Goal: Task Accomplishment & Management: Complete application form

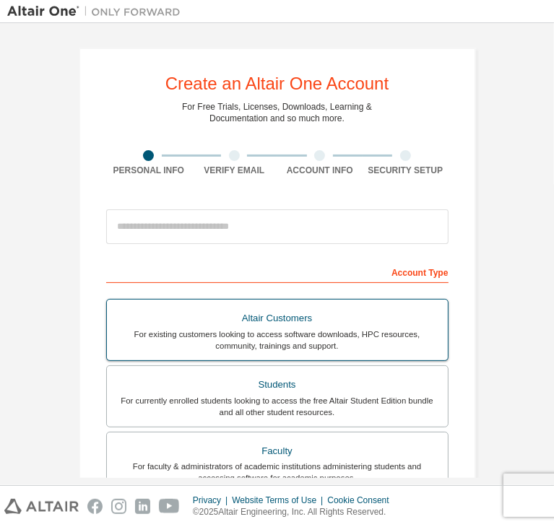
scroll to position [35, 0]
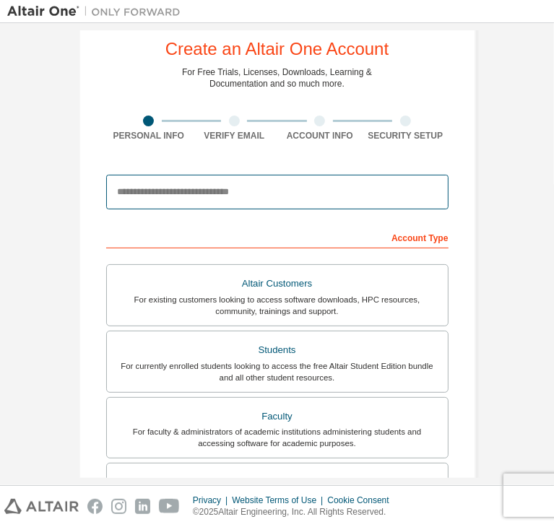
click at [214, 199] on input "email" at bounding box center [277, 192] width 342 height 35
click at [206, 186] on input "email" at bounding box center [277, 192] width 342 height 35
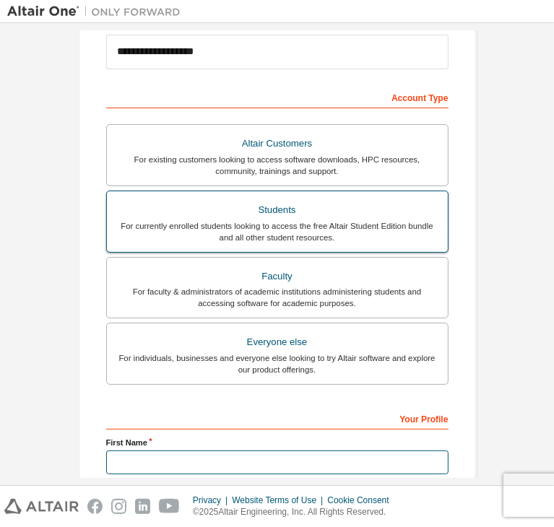
scroll to position [176, 0]
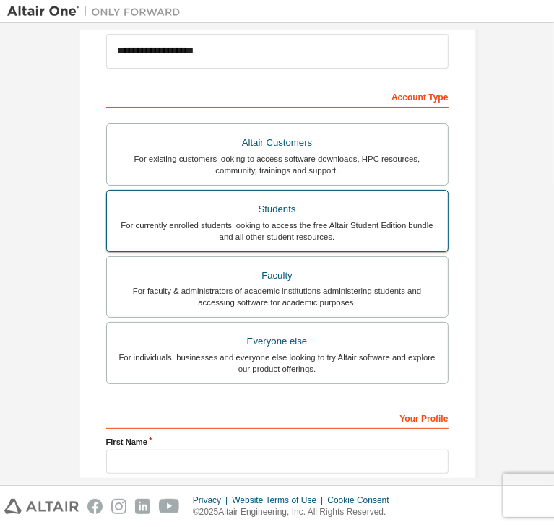
click at [329, 226] on div "For currently enrolled students looking to access the free Altair Student Editi…" at bounding box center [278, 231] width 324 height 23
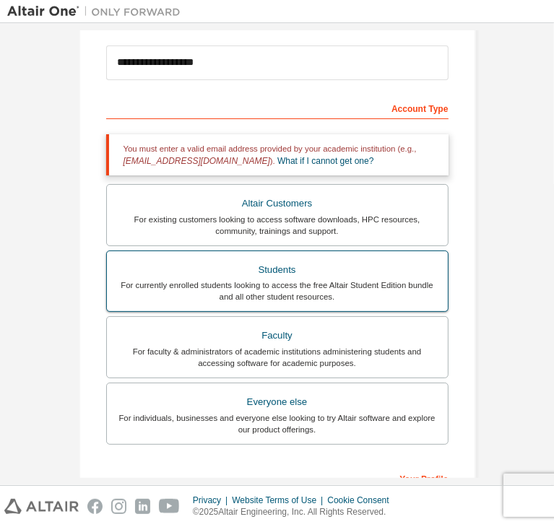
scroll to position [163, 0]
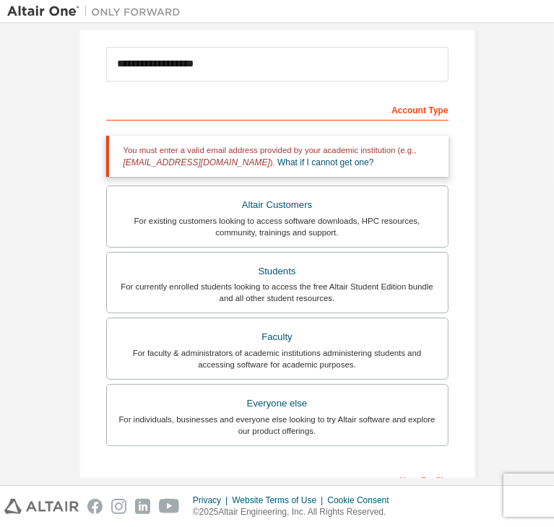
drag, startPoint x: 265, startPoint y: 81, endPoint x: 267, endPoint y: 66, distance: 15.3
click at [267, 66] on div "**********" at bounding box center [277, 64] width 342 height 49
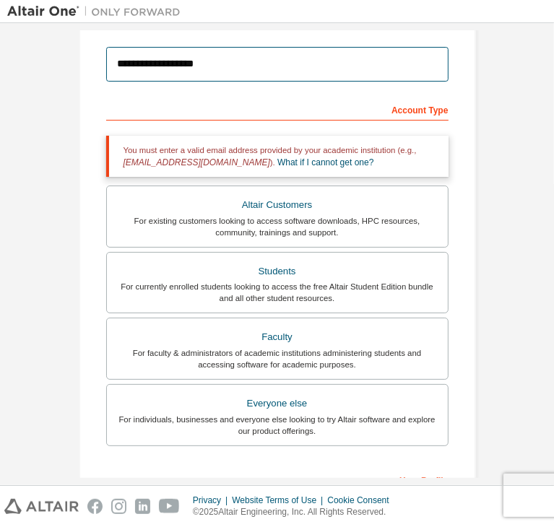
click at [267, 66] on input "**********" at bounding box center [277, 64] width 342 height 35
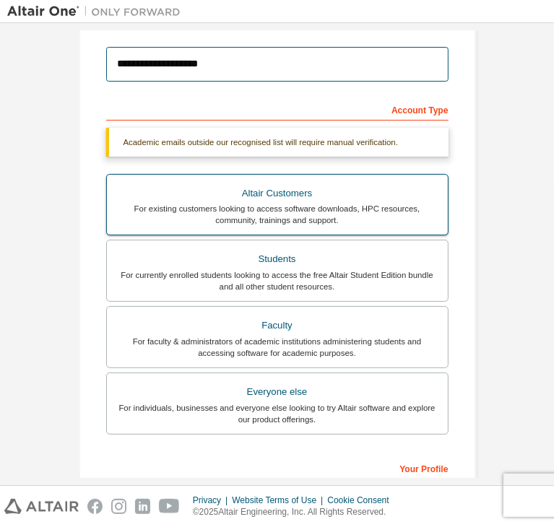
type input "**********"
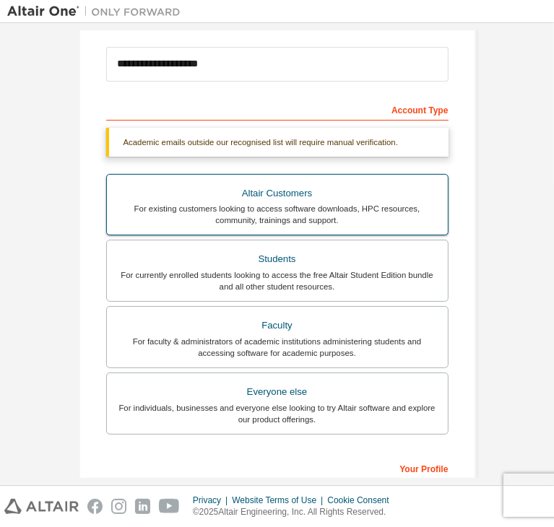
click at [238, 210] on div "For existing customers looking to access software downloads, HPC resources, com…" at bounding box center [278, 214] width 324 height 23
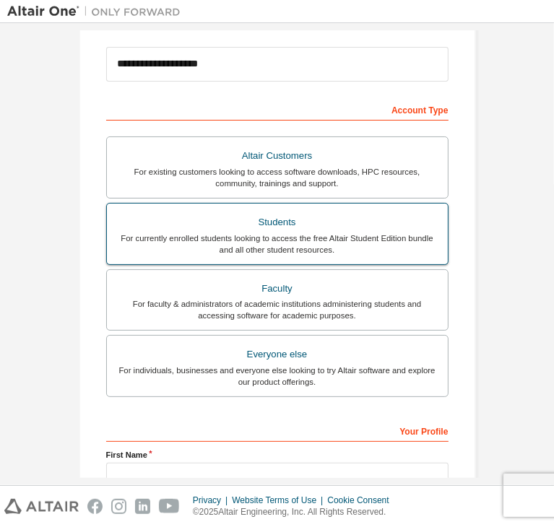
click at [261, 235] on div "For currently enrolled students looking to access the free Altair Student Editi…" at bounding box center [278, 244] width 324 height 23
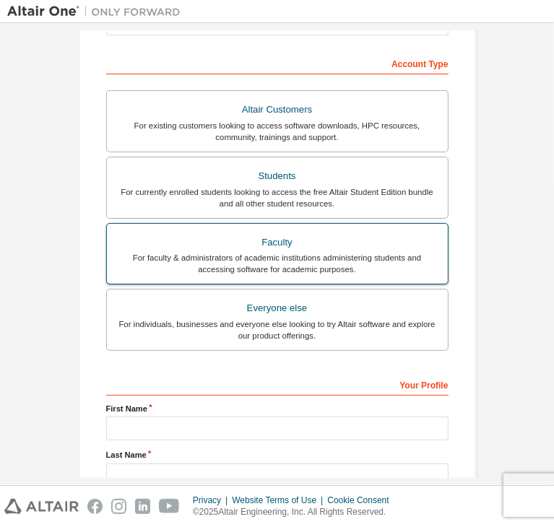
scroll to position [212, 0]
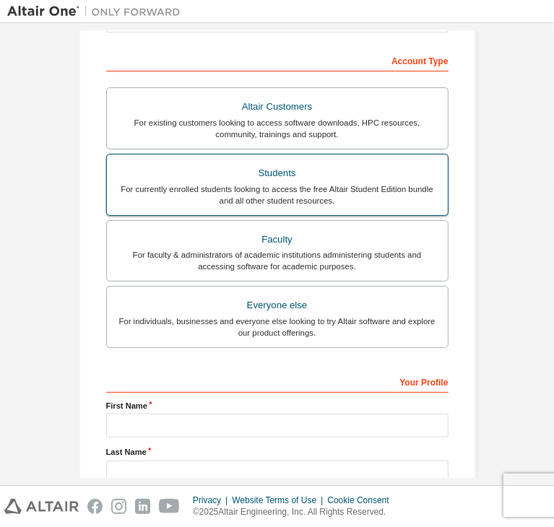
click at [265, 166] on div "Students" at bounding box center [278, 173] width 324 height 20
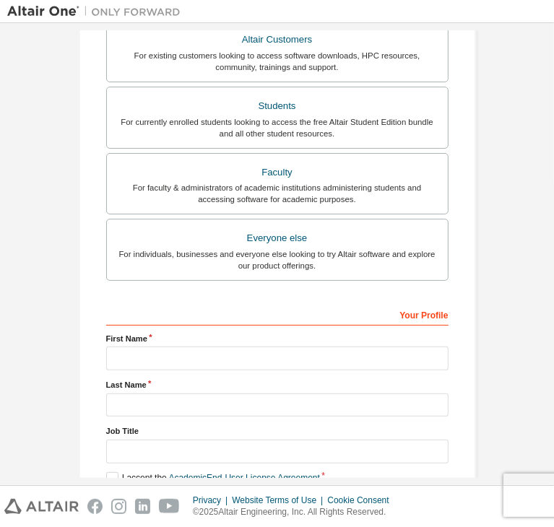
scroll to position [303, 0]
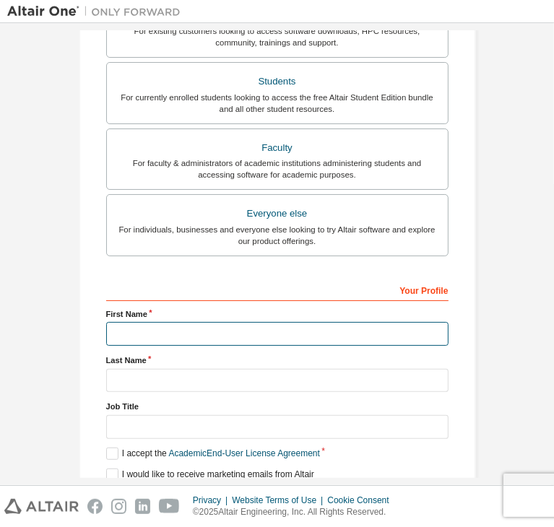
click at [217, 334] on input "text" at bounding box center [277, 334] width 342 height 24
click at [148, 308] on label "First Name" at bounding box center [277, 314] width 342 height 12
click at [225, 330] on input "text" at bounding box center [277, 334] width 342 height 24
type input "********"
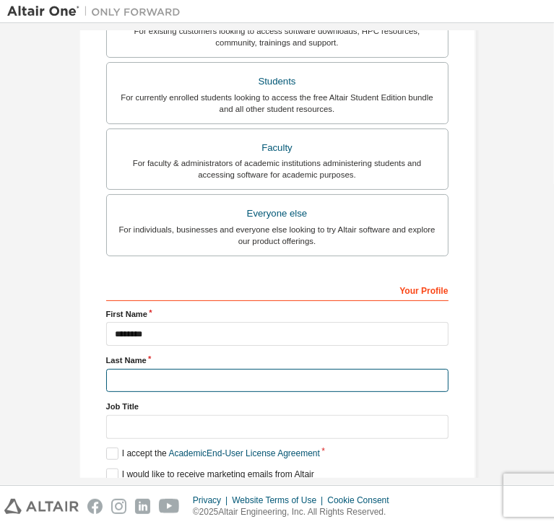
click at [319, 369] on input "text" at bounding box center [277, 381] width 342 height 24
type input "***"
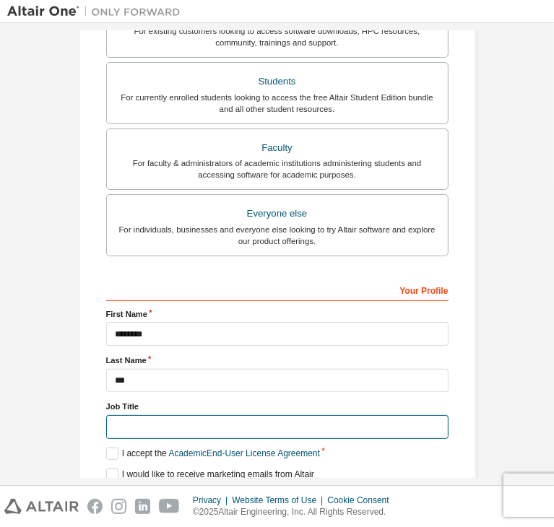
click at [300, 415] on input "text" at bounding box center [277, 427] width 342 height 24
click at [303, 415] on input "text" at bounding box center [277, 427] width 342 height 24
type input "*"
click at [344, 415] on input "*" at bounding box center [277, 427] width 342 height 24
click at [202, 415] on input "**********" at bounding box center [277, 427] width 342 height 24
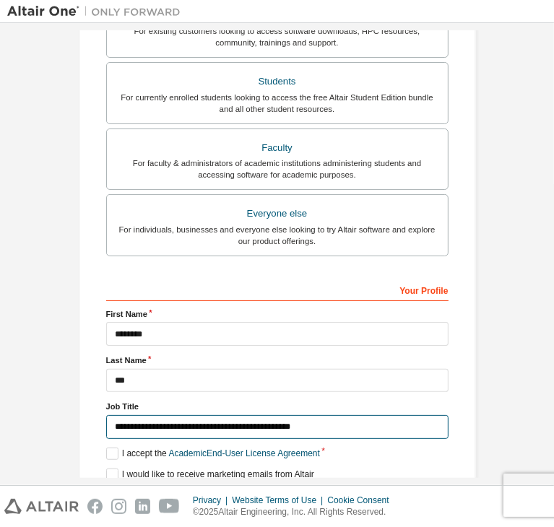
scroll to position [314, 0]
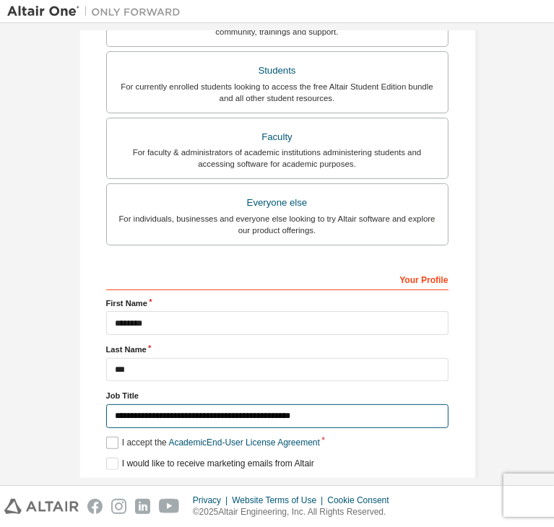
type input "**********"
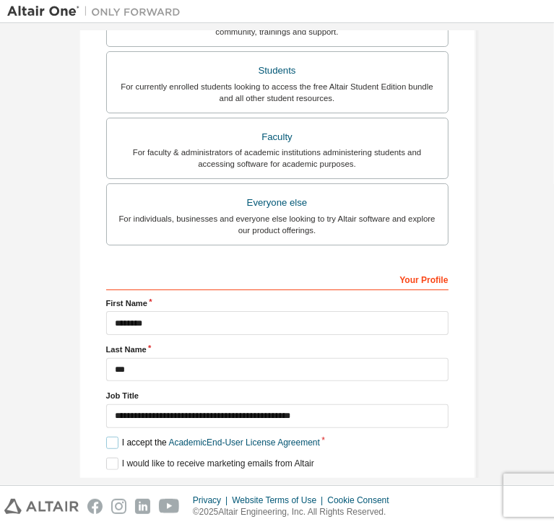
click at [108, 437] on label "I accept the Academic End-User License Agreement" at bounding box center [213, 443] width 214 height 12
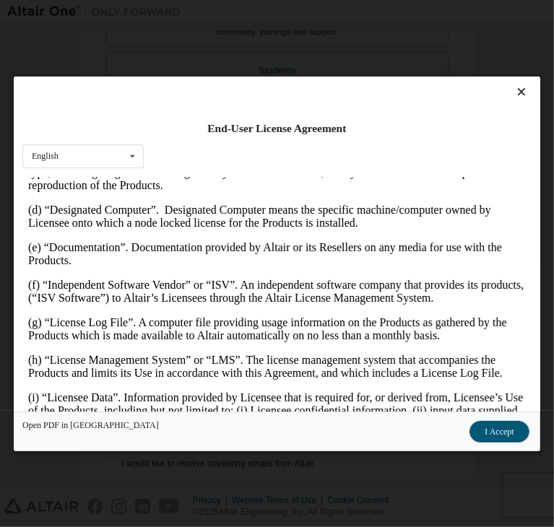
scroll to position [553, 0]
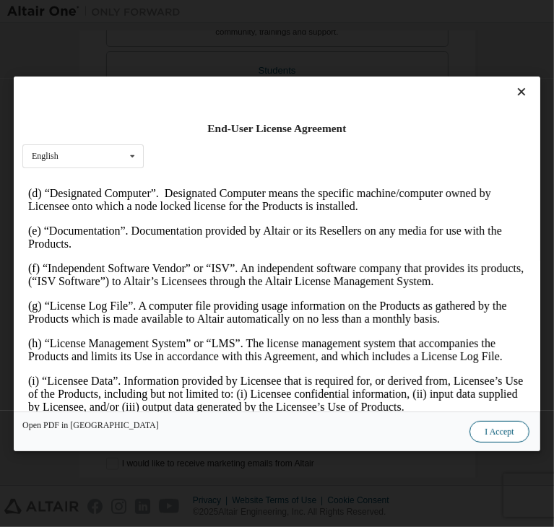
click at [470, 422] on button "I Accept" at bounding box center [499, 432] width 59 height 22
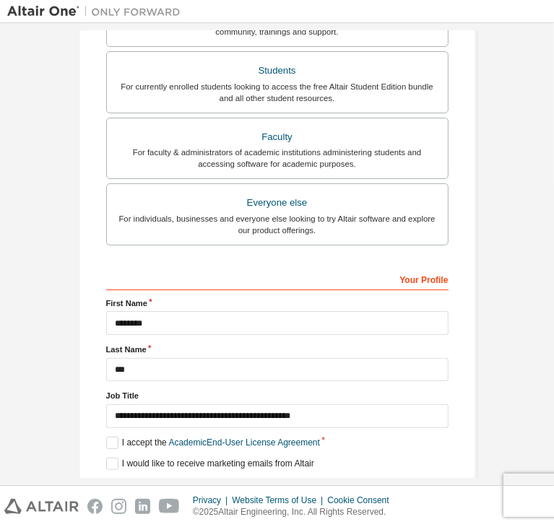
click at [268, 479] on button "Next" at bounding box center [275, 490] width 65 height 22
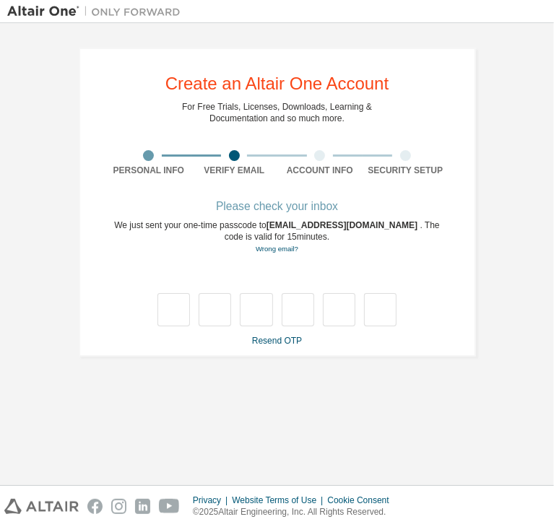
scroll to position [0, 0]
click at [238, 284] on div at bounding box center [277, 295] width 342 height 63
click at [165, 308] on input "text" at bounding box center [173, 309] width 33 height 33
type input "*"
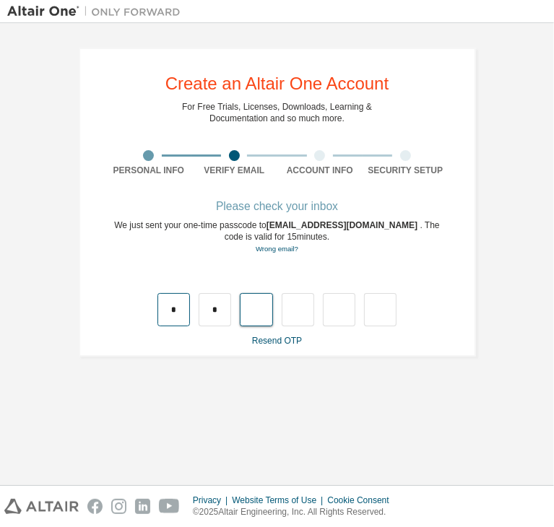
type input "*"
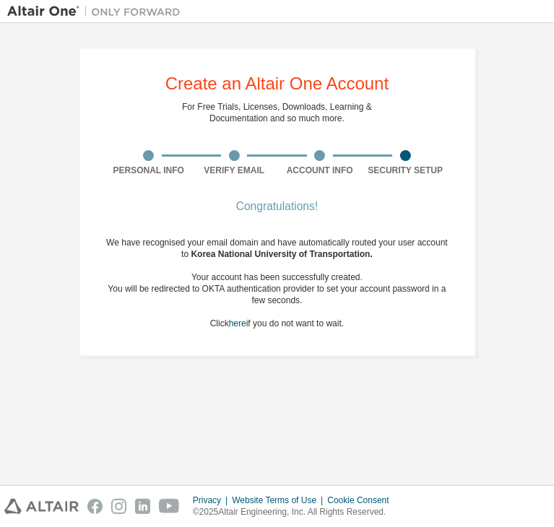
click at [266, 324] on div "We have recognised your email domain and have automatically routed your user ac…" at bounding box center [277, 283] width 342 height 92
